Goal: Task Accomplishment & Management: Manage account settings

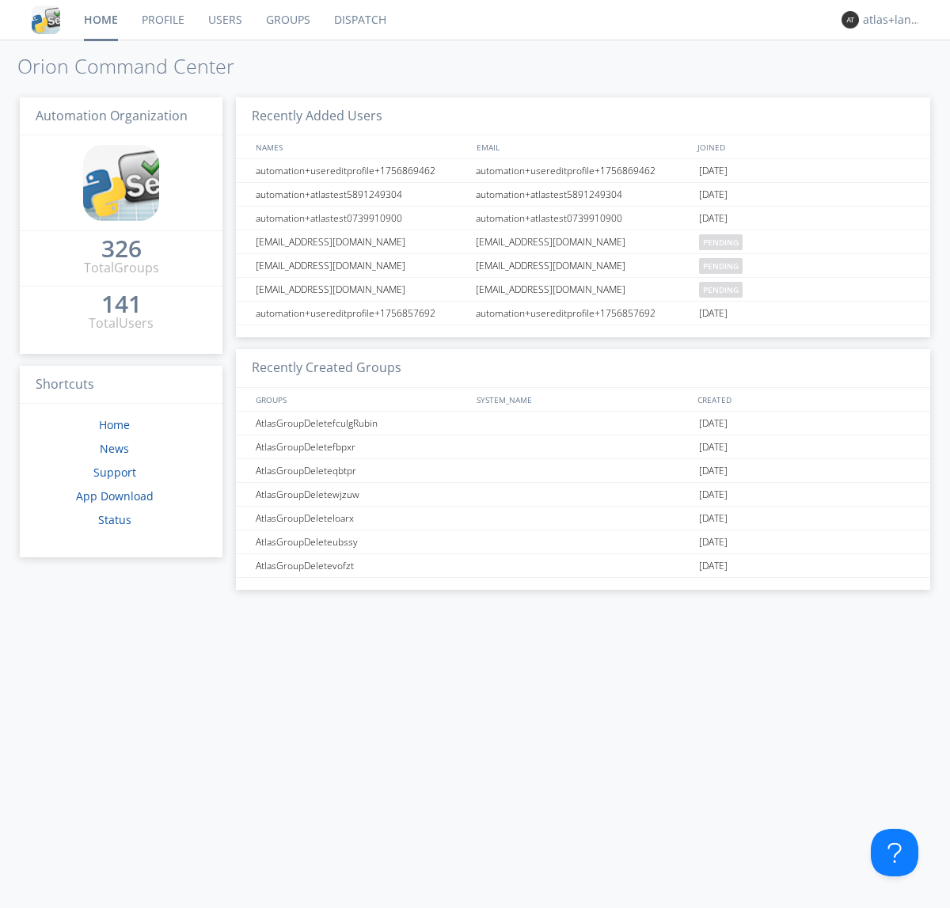
click at [162, 20] on link "Profile" at bounding box center [163, 20] width 66 height 40
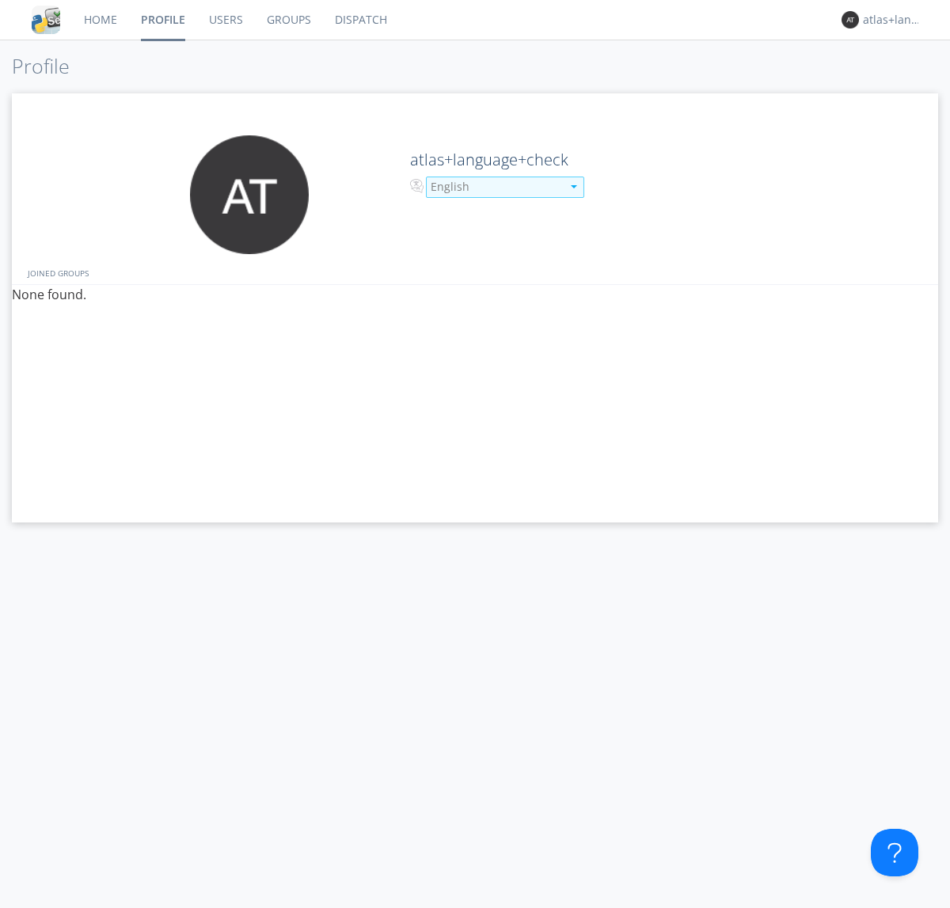
click at [494, 187] on div "English" at bounding box center [496, 187] width 131 height 16
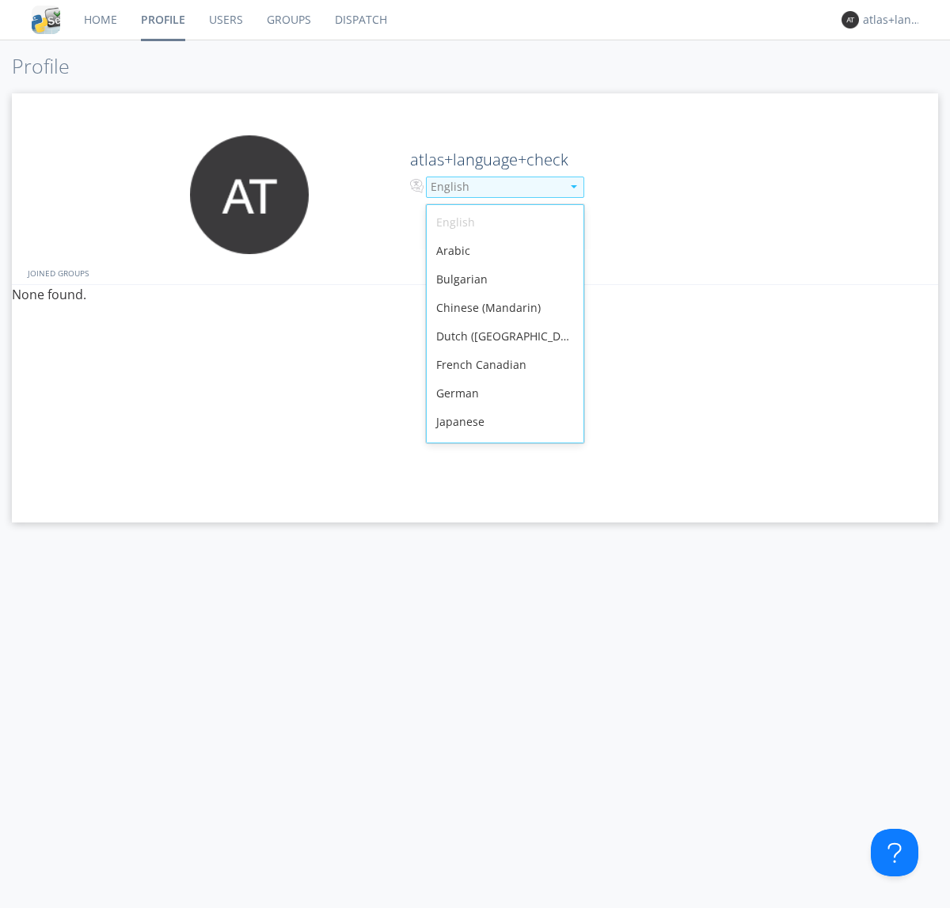
click at [501, 351] on div "French Canadian" at bounding box center [505, 365] width 157 height 28
click at [225, 20] on link "Users" at bounding box center [226, 20] width 58 height 40
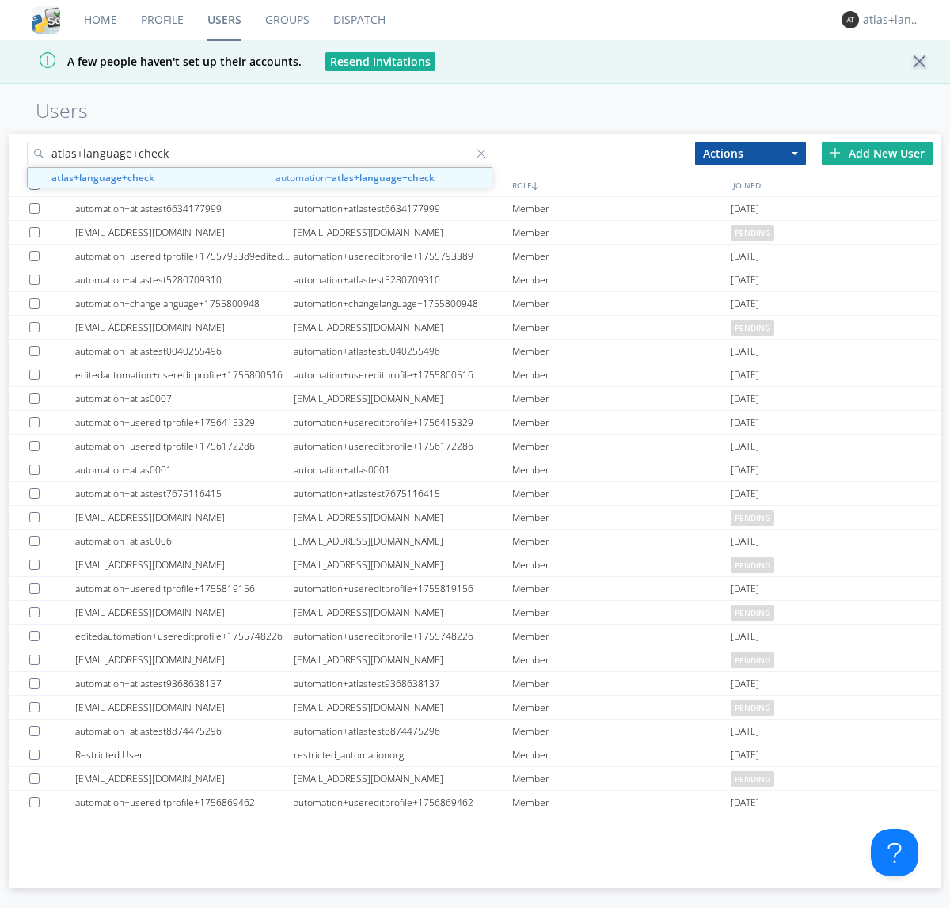
type input "atlas+language+check"
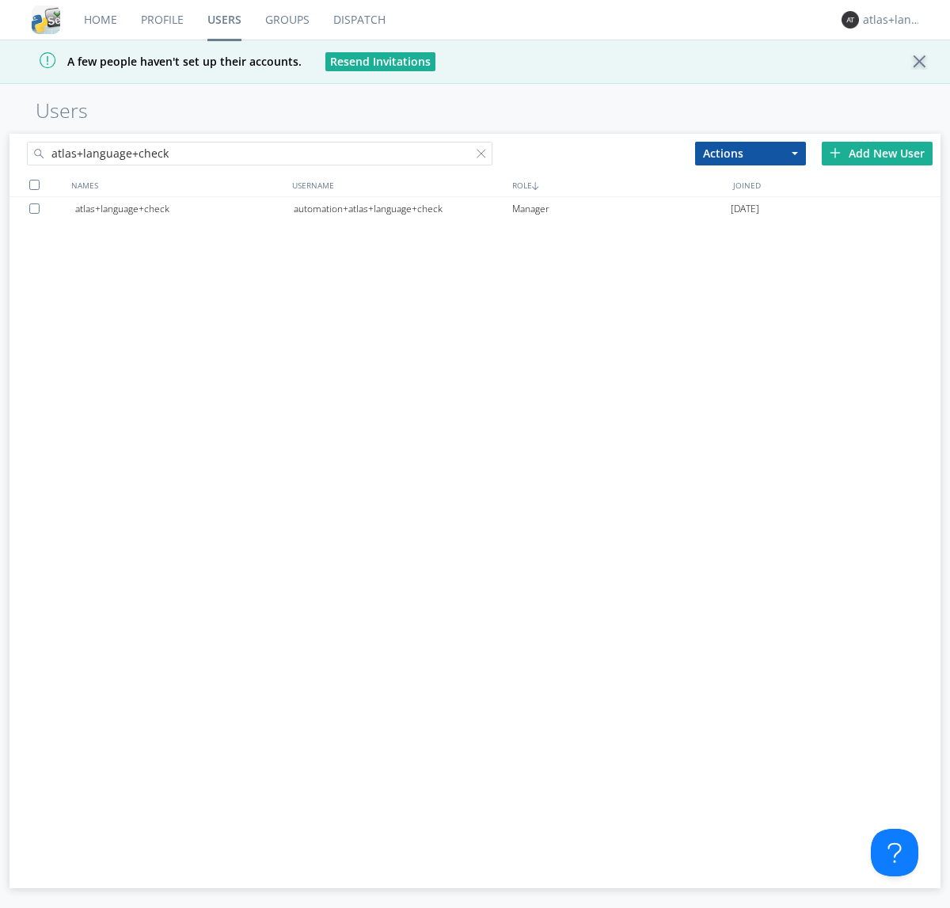
click at [402, 208] on div "automation+atlas+language+check" at bounding box center [403, 209] width 218 height 24
click at [161, 20] on link "Profile" at bounding box center [162, 20] width 66 height 40
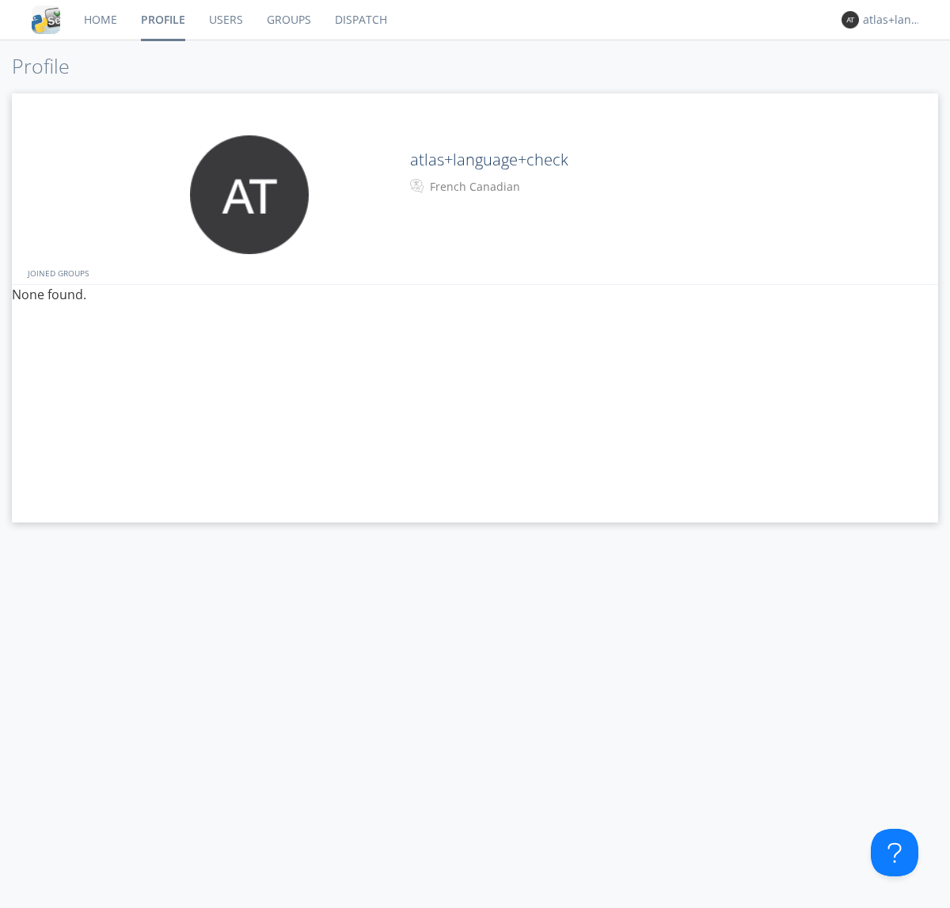
click at [494, 187] on div "French Canadian" at bounding box center [496, 187] width 132 height 16
click at [225, 20] on link "Users" at bounding box center [226, 20] width 58 height 40
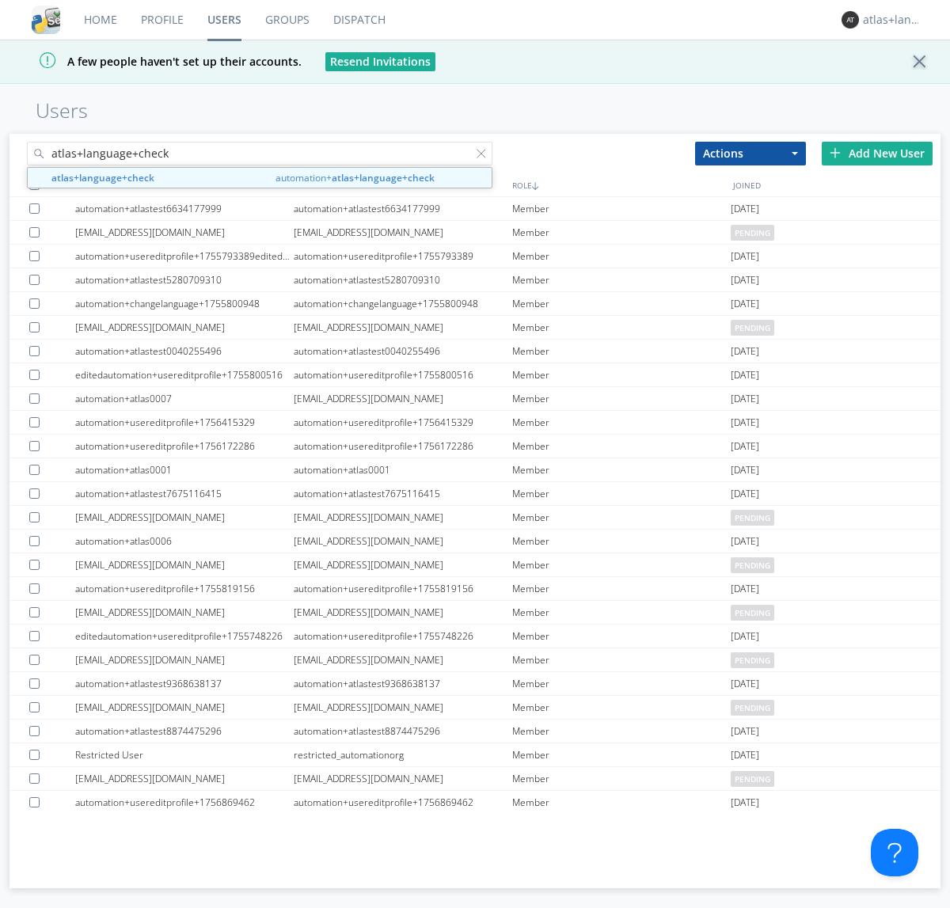
type input "atlas+language+check"
